Goal: Task Accomplishment & Management: Use online tool/utility

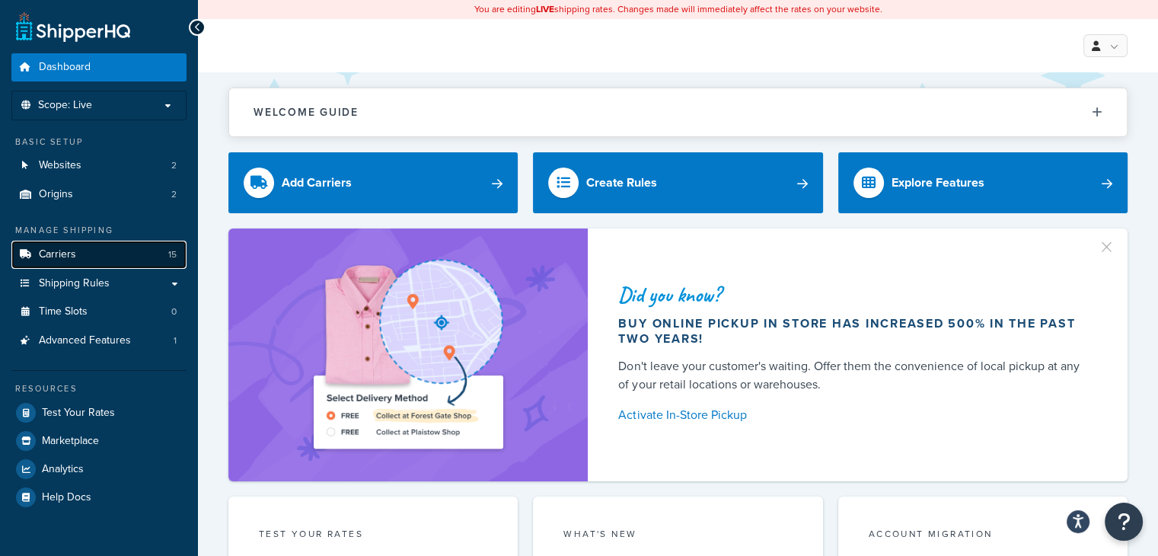
click at [110, 254] on link "Carriers 15" at bounding box center [98, 254] width 175 height 28
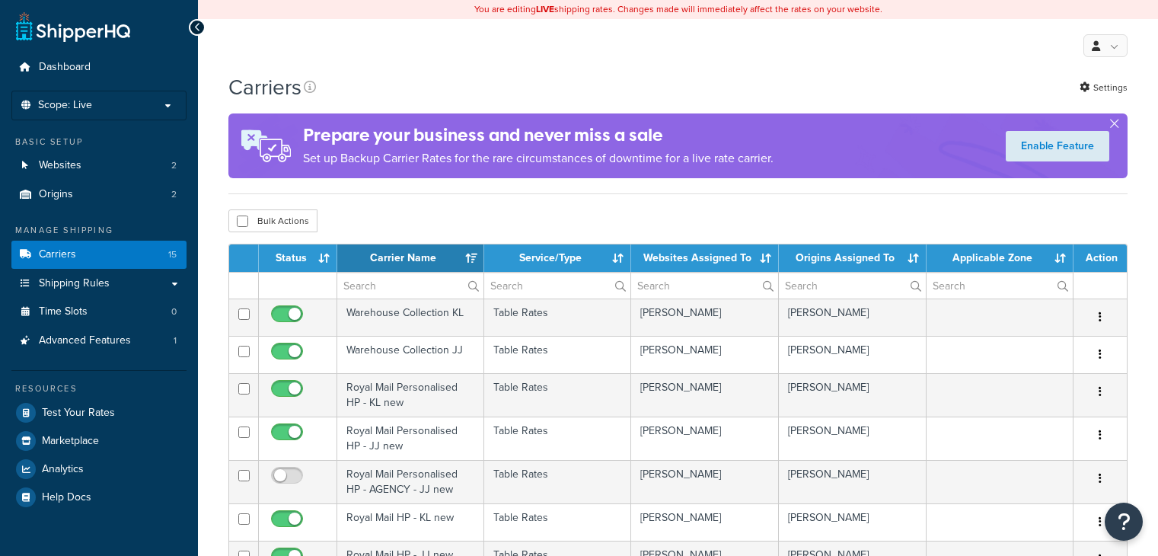
select select "15"
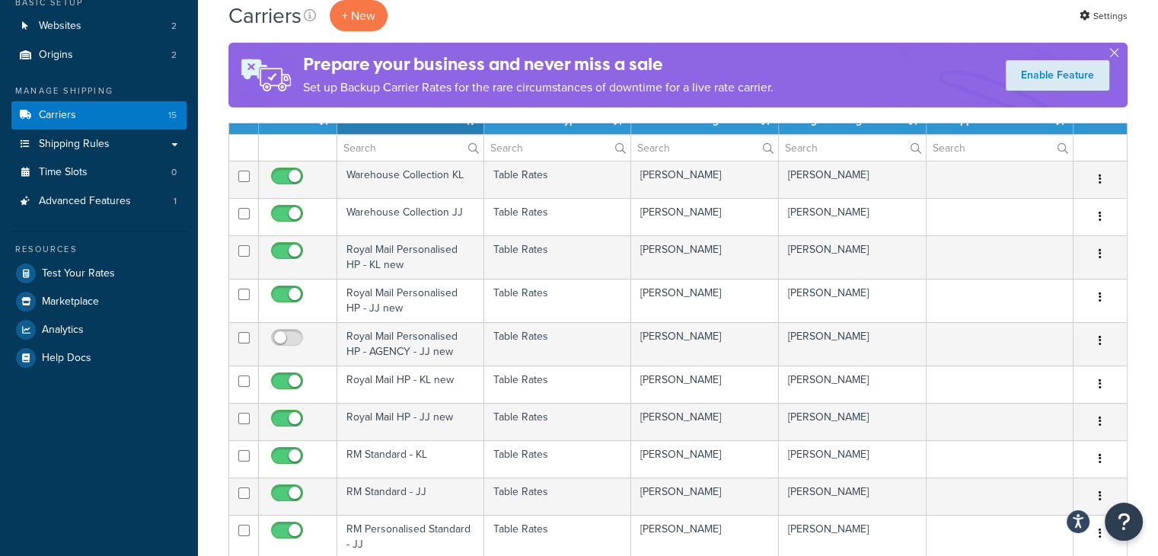
scroll to position [152, 0]
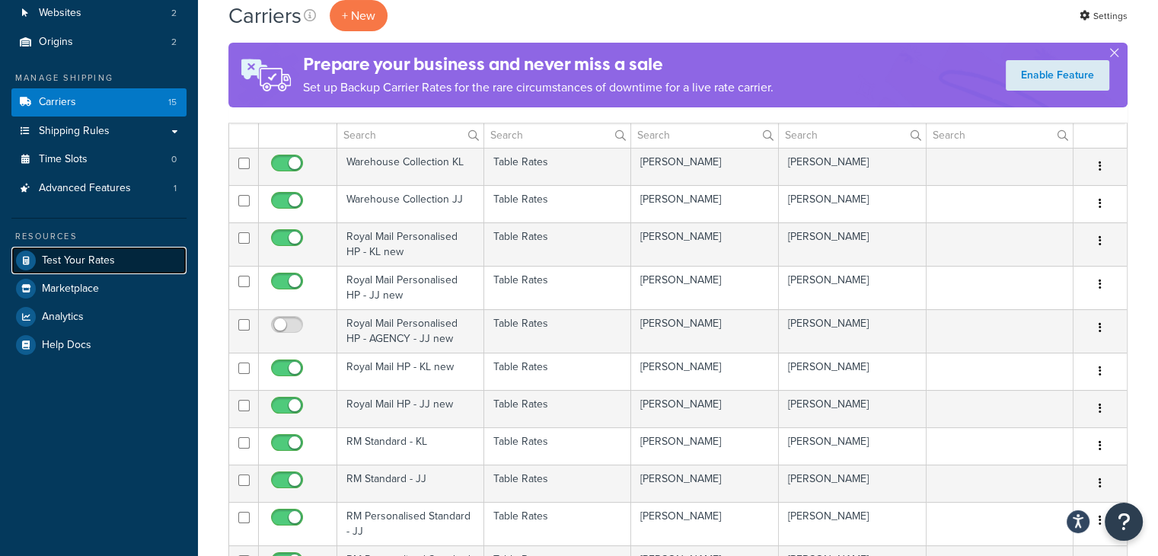
click at [75, 266] on link "Test Your Rates" at bounding box center [98, 260] width 175 height 27
